Goal: Task Accomplishment & Management: Use online tool/utility

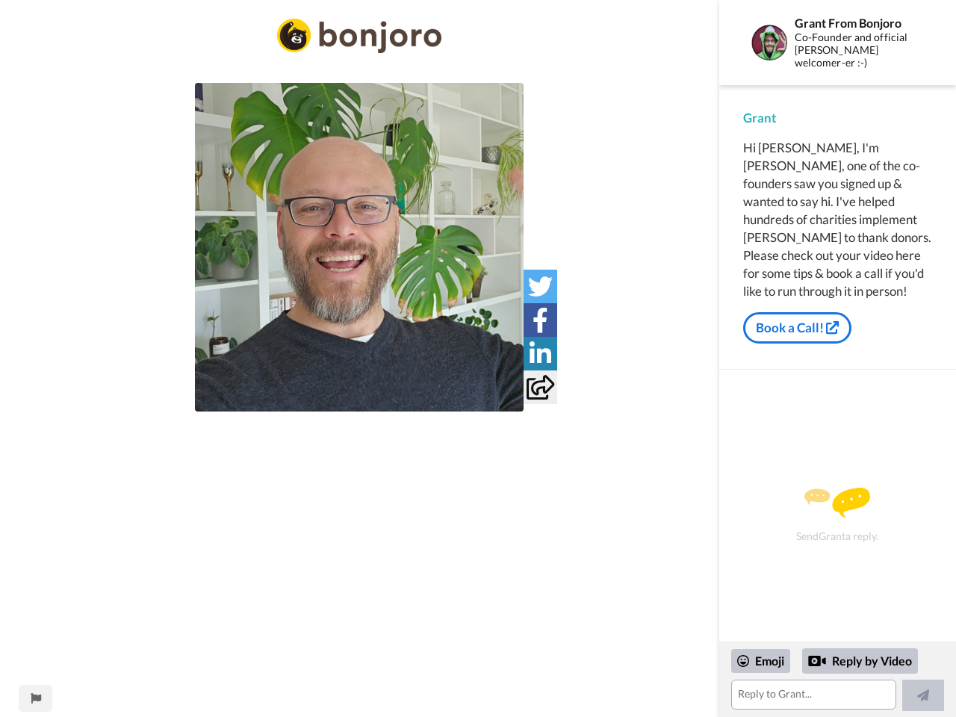
click at [359, 247] on img at bounding box center [359, 247] width 329 height 329
click at [540, 286] on icon at bounding box center [540, 286] width 25 height 25
click at [540, 320] on icon at bounding box center [541, 320] width 16 height 25
click at [540, 353] on icon at bounding box center [541, 353] width 22 height 25
click at [540, 387] on icon at bounding box center [541, 387] width 28 height 25
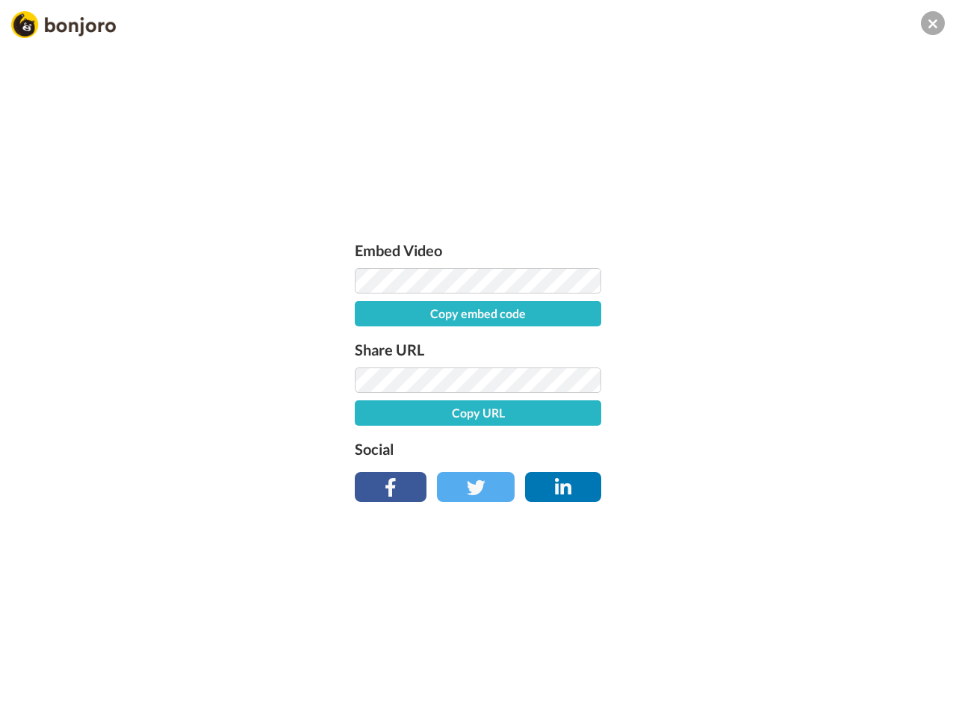
click at [35, 698] on div "Embed Video Copy embed code Share URL Copy URL Social" at bounding box center [478, 439] width 956 height 717
click at [837, 680] on div "Embed Video Copy embed code Share URL Copy URL Social" at bounding box center [478, 439] width 956 height 717
click at [761, 661] on div "Embed Video Copy embed code Share URL Copy URL Social" at bounding box center [478, 439] width 956 height 717
click at [860, 661] on div "Embed Video Copy embed code Share URL Copy URL Social" at bounding box center [478, 439] width 956 height 717
click at [923, 695] on div "Embed Video Copy embed code Share URL Copy URL Social" at bounding box center [478, 439] width 956 height 717
